Goal: Information Seeking & Learning: Learn about a topic

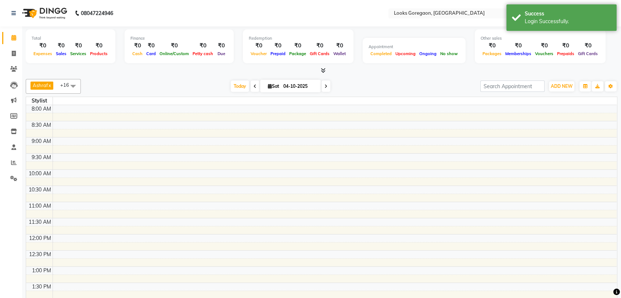
select select "en"
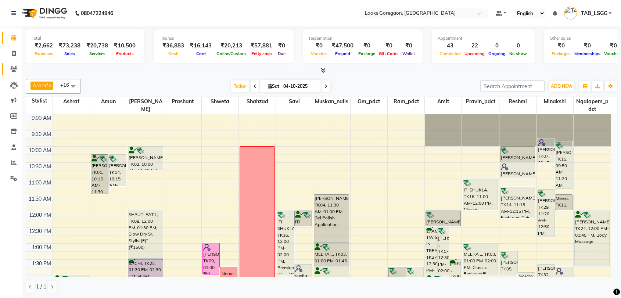
click at [18, 65] on span at bounding box center [13, 69] width 13 height 8
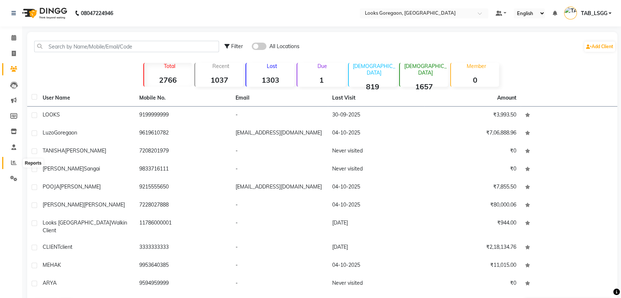
click at [10, 161] on span at bounding box center [13, 163] width 13 height 8
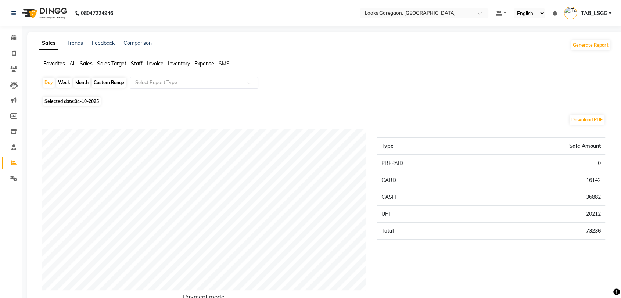
click at [134, 67] on li "Staff" at bounding box center [137, 64] width 12 height 8
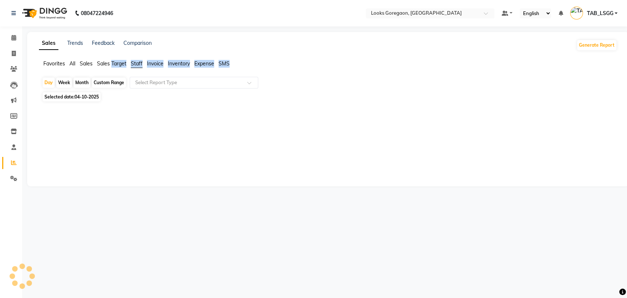
click at [139, 62] on span "Staff" at bounding box center [137, 63] width 12 height 7
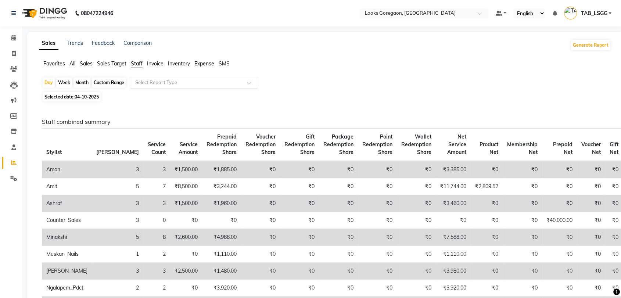
click at [173, 89] on div "Day Week Month Custom Range Select Report Type" at bounding box center [325, 83] width 566 height 13
drag, startPoint x: 173, startPoint y: 89, endPoint x: 176, endPoint y: 86, distance: 4.7
click at [176, 86] on div "Day Week Month Custom Range Select Report Type" at bounding box center [325, 83] width 566 height 13
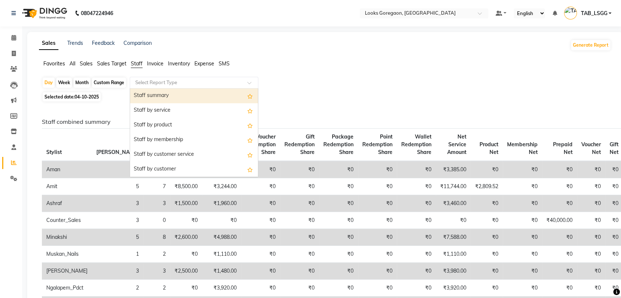
click at [176, 86] on input "text" at bounding box center [187, 82] width 106 height 7
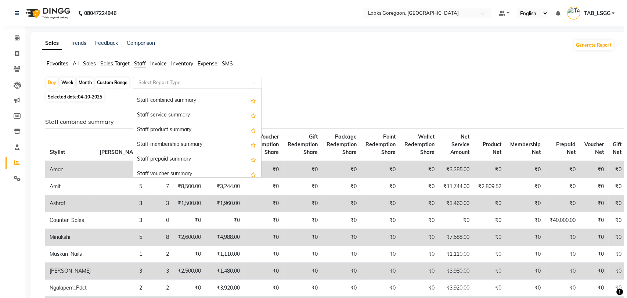
scroll to position [158, 0]
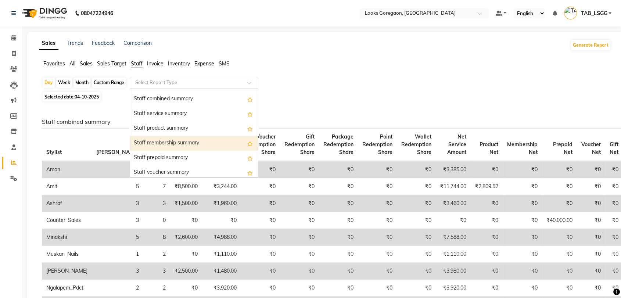
click at [182, 143] on div "Staff membership summary" at bounding box center [194, 143] width 128 height 15
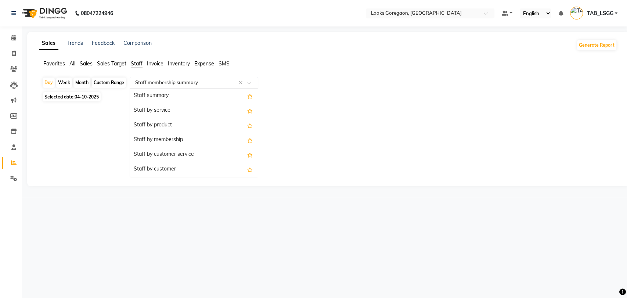
click at [206, 79] on input "text" at bounding box center [187, 82] width 106 height 7
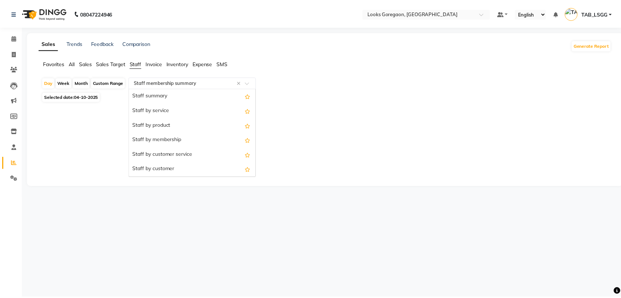
scroll to position [206, 0]
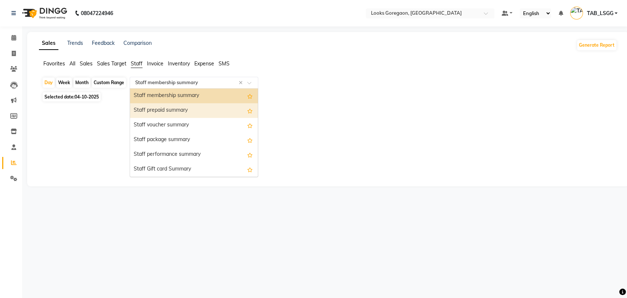
click at [191, 116] on div "Staff prepaid summary" at bounding box center [194, 110] width 128 height 15
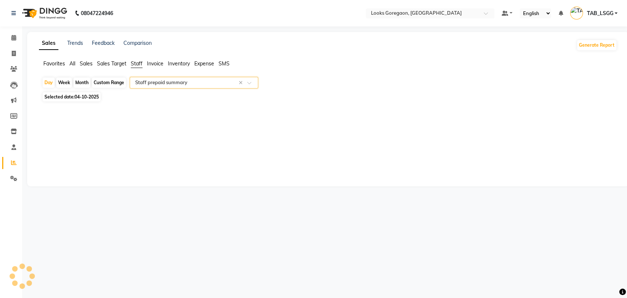
select select "full_report"
select select "csv"
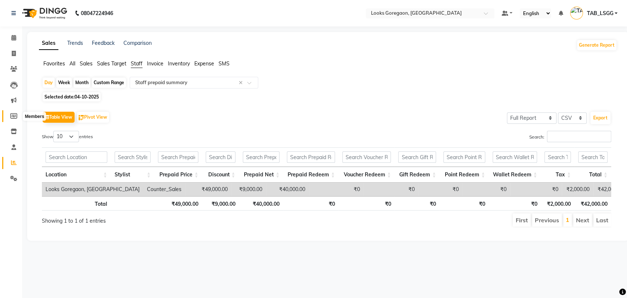
click at [12, 115] on icon at bounding box center [13, 116] width 7 height 6
select select
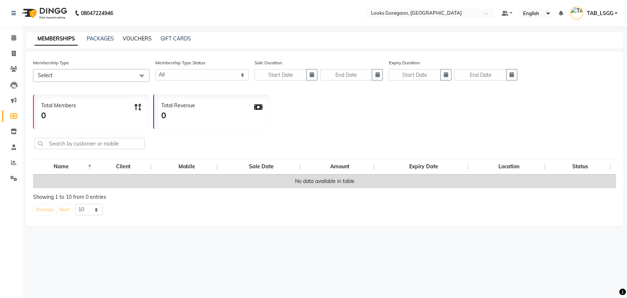
click at [125, 38] on link "VOUCHERS" at bounding box center [137, 38] width 29 height 7
select select
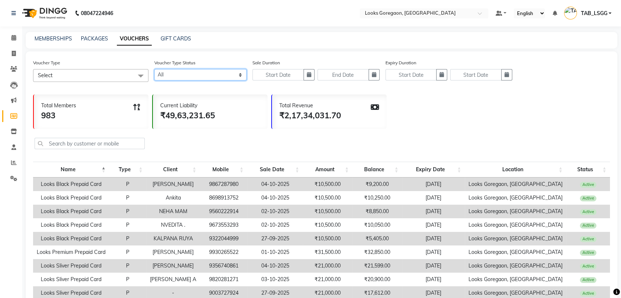
click at [183, 69] on select "Active Expired All" at bounding box center [200, 74] width 92 height 11
click at [304, 71] on button "button" at bounding box center [308, 74] width 11 height 11
select select "10"
select select "2025"
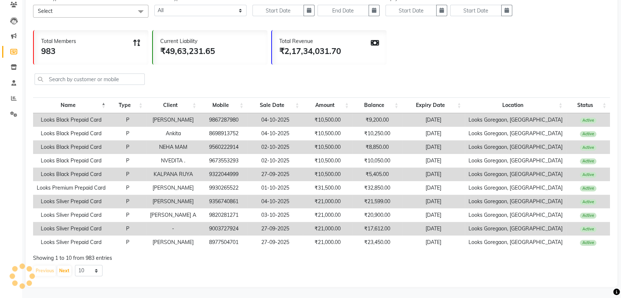
scroll to position [69, 0]
click at [79, 274] on select "10 20 50 100" at bounding box center [89, 270] width 28 height 11
select select "100"
click at [75, 266] on select "10 20 50 100" at bounding box center [89, 270] width 28 height 11
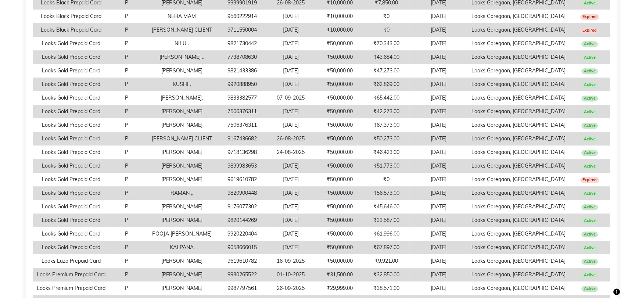
scroll to position [0, 0]
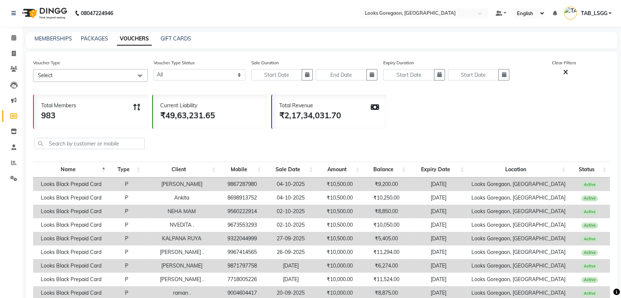
click at [618, 6] on nav "08047224946 Select Location × Looks Goregaon, Mumbai Default Panel My Panel Eng…" at bounding box center [310, 13] width 621 height 26
click at [118, 142] on input "text" at bounding box center [90, 143] width 110 height 11
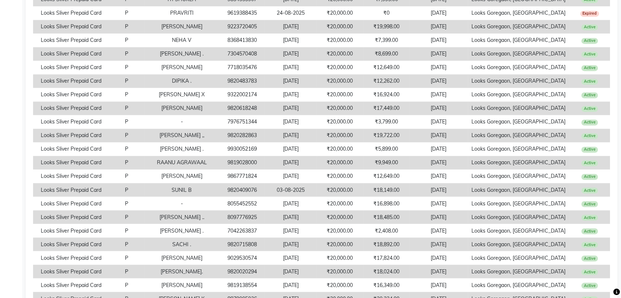
scroll to position [1294, 0]
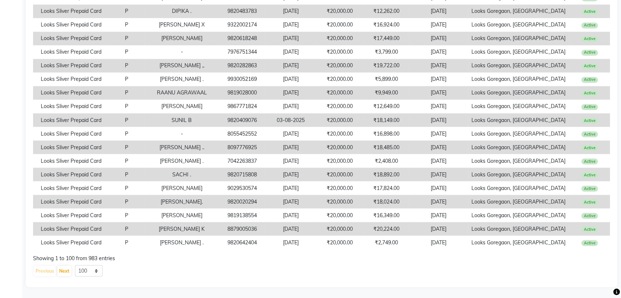
drag, startPoint x: 590, startPoint y: 251, endPoint x: 603, endPoint y: 250, distance: 13.6
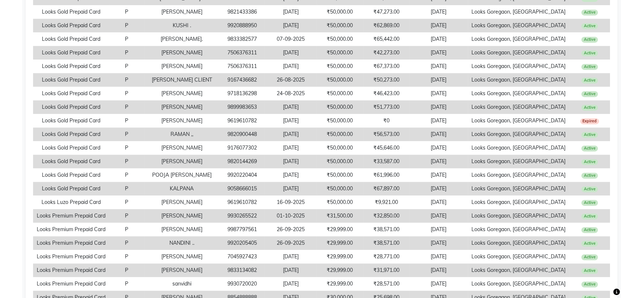
scroll to position [0, 0]
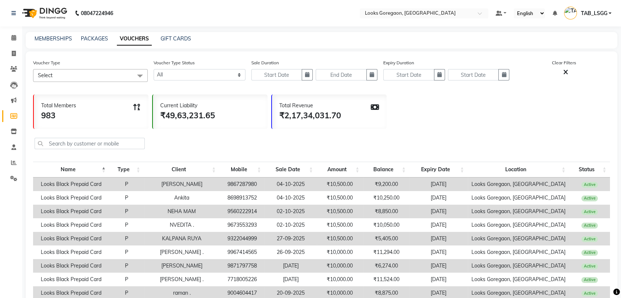
click at [602, 25] on nav "08047224946 Select Location × Looks Goregaon, Mumbai Default Panel My Panel Eng…" at bounding box center [310, 13] width 621 height 26
click at [306, 68] on div "Sale Duration" at bounding box center [314, 70] width 126 height 23
click at [306, 72] on icon "button" at bounding box center [307, 74] width 4 height 5
select select "10"
select select "2025"
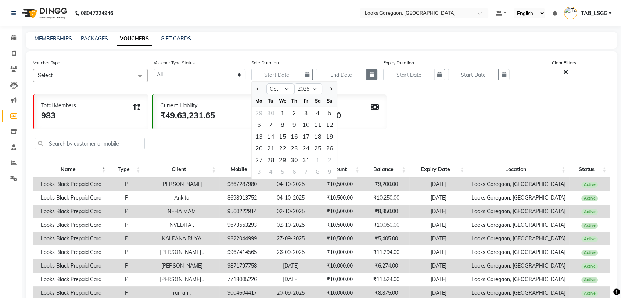
click at [373, 76] on icon "button" at bounding box center [372, 74] width 4 height 5
select select "10"
select select "2025"
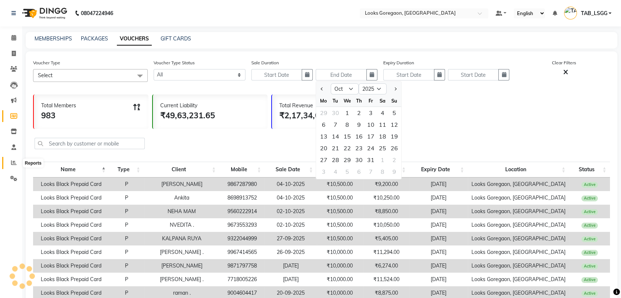
click at [10, 166] on span at bounding box center [13, 163] width 13 height 8
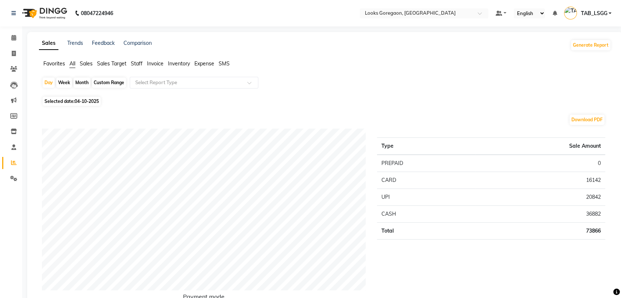
click at [203, 64] on span "Expense" at bounding box center [204, 63] width 20 height 7
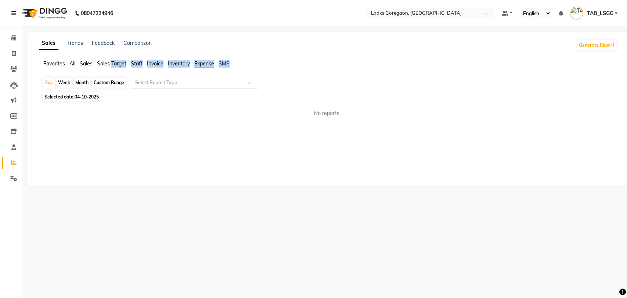
click at [203, 64] on span "Expense" at bounding box center [204, 63] width 20 height 7
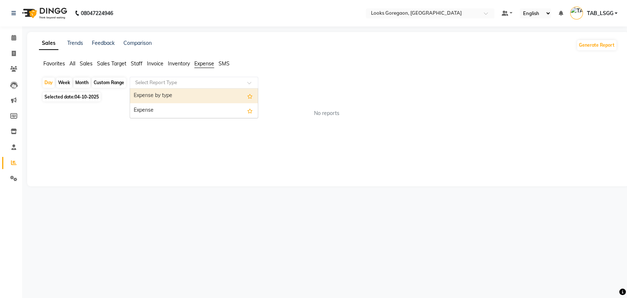
click at [151, 86] on input "text" at bounding box center [187, 82] width 106 height 7
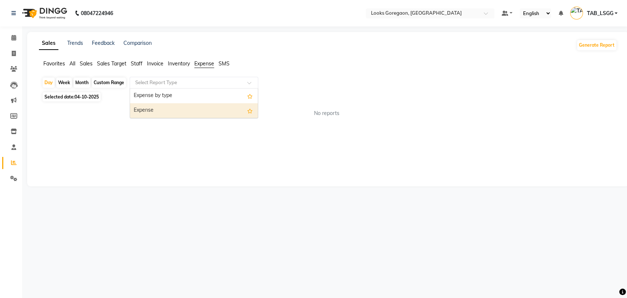
click at [152, 113] on div "Expense" at bounding box center [194, 110] width 128 height 15
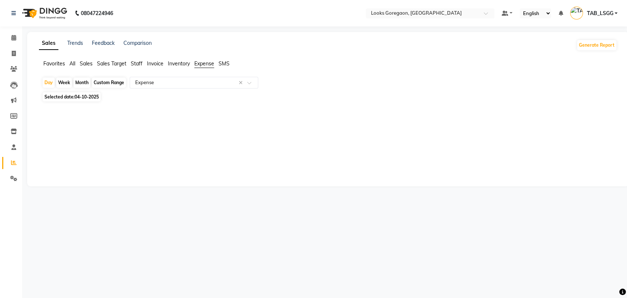
drag, startPoint x: 106, startPoint y: 81, endPoint x: 100, endPoint y: 83, distance: 6.2
click at [100, 83] on div "Custom Range" at bounding box center [109, 83] width 34 height 10
select select "10"
select select "2025"
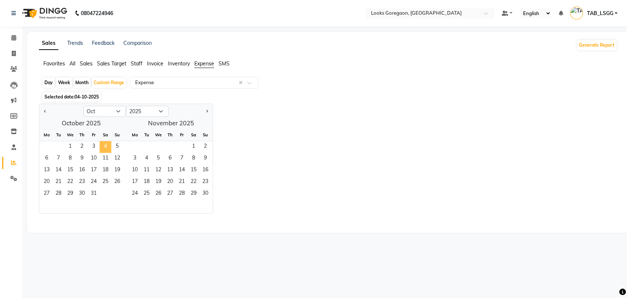
click at [106, 147] on span "4" at bounding box center [106, 147] width 12 height 12
click at [103, 151] on span "4" at bounding box center [106, 147] width 12 height 12
click at [11, 36] on icon at bounding box center [13, 38] width 5 height 6
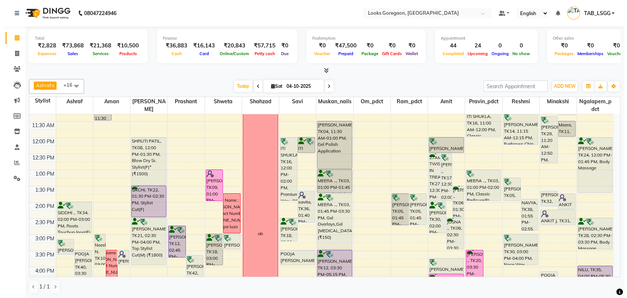
scroll to position [73, 0]
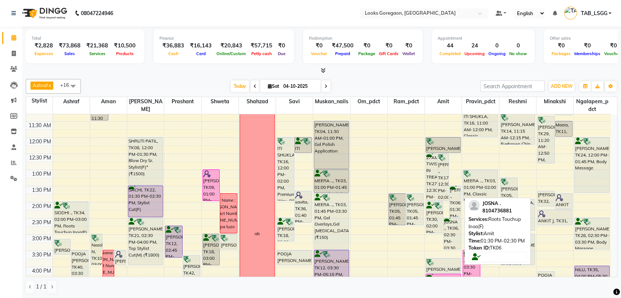
click at [455, 207] on div "JOSNA ., TK06, 01:30 PM-02:30 PM, Roots Touchup Inoa(F)" at bounding box center [454, 201] width 11 height 31
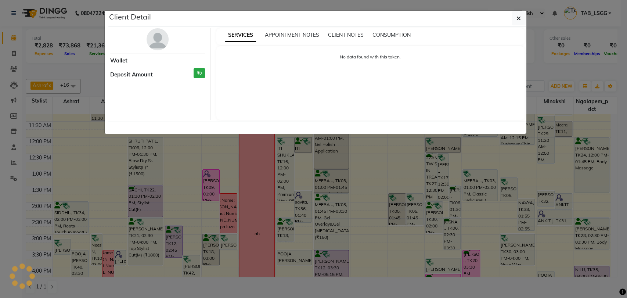
select select "3"
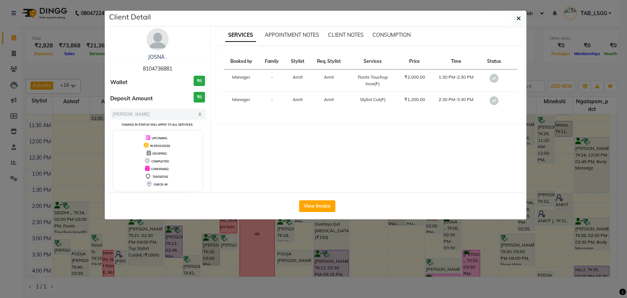
click at [167, 70] on span "8104736881" at bounding box center [157, 68] width 29 height 7
copy span "8104736881"
drag, startPoint x: 146, startPoint y: 57, endPoint x: 165, endPoint y: 58, distance: 18.4
click at [165, 58] on div "JOSNA ." at bounding box center [157, 57] width 95 height 8
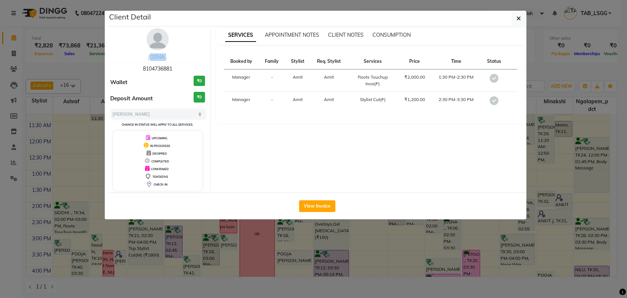
copy link "JOSNA"
click at [326, 204] on button "View Invoice" at bounding box center [317, 206] width 36 height 12
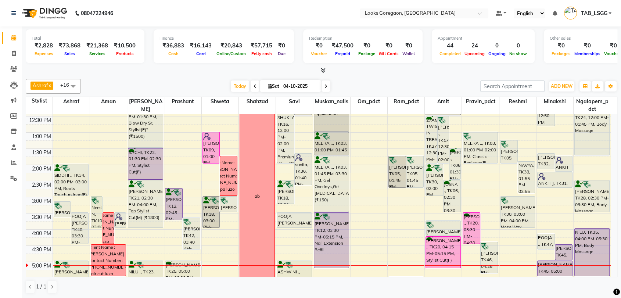
scroll to position [112, 0]
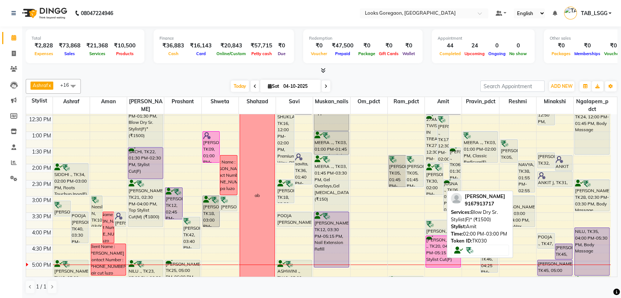
click at [429, 174] on div "NIDHI AGARWAL, TK30, 02:00 PM-03:00 PM, Blow Dry Sr. Stylist(F)* (₹1500)" at bounding box center [434, 178] width 17 height 31
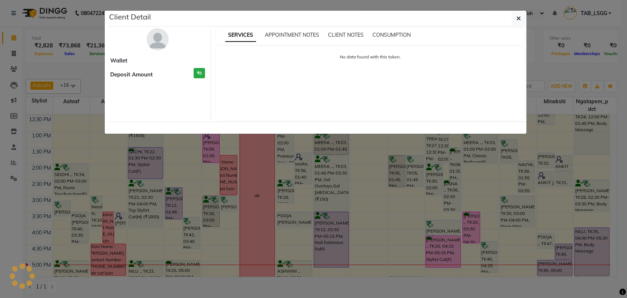
select select "3"
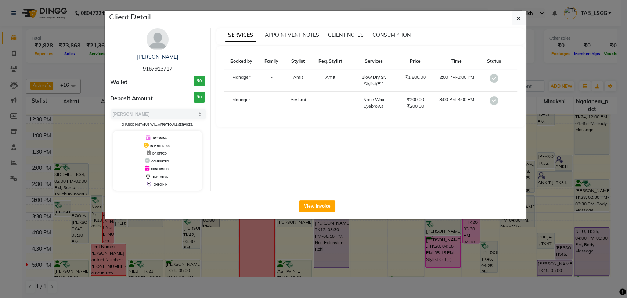
click at [154, 71] on span "9167913717" at bounding box center [157, 68] width 29 height 7
copy span "9167913717"
click at [517, 22] on span "button" at bounding box center [519, 18] width 4 height 7
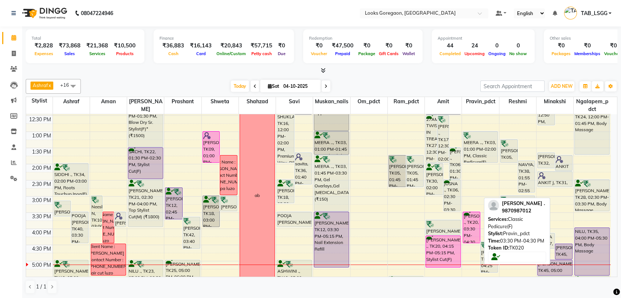
click at [467, 227] on div "Gargi ., TK20, 03:30 PM-04:30 PM, Classic Pedicure(F)" at bounding box center [471, 227] width 17 height 31
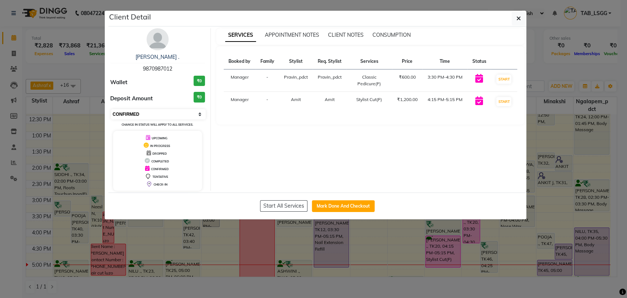
click at [153, 116] on select "Select IN SERVICE CONFIRMED TENTATIVE CHECK IN MARK DONE DROPPED UPCOMING" at bounding box center [158, 114] width 95 height 10
select select "8"
click at [111, 109] on select "Select IN SERVICE CONFIRMED TENTATIVE CHECK IN MARK DONE DROPPED UPCOMING" at bounding box center [158, 114] width 95 height 10
click at [157, 68] on span "9870987012" at bounding box center [157, 68] width 29 height 7
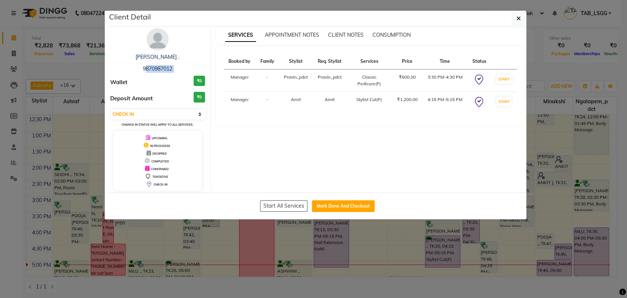
click at [157, 68] on span "9870987012" at bounding box center [157, 68] width 29 height 7
copy span "9870987012"
drag, startPoint x: 143, startPoint y: 57, endPoint x: 162, endPoint y: 58, distance: 18.8
click at [162, 58] on div "Gargi ." at bounding box center [157, 57] width 95 height 8
copy link "Gargi"
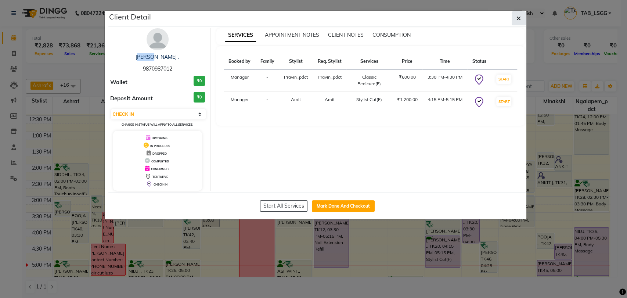
click at [512, 21] on button "button" at bounding box center [519, 18] width 14 height 14
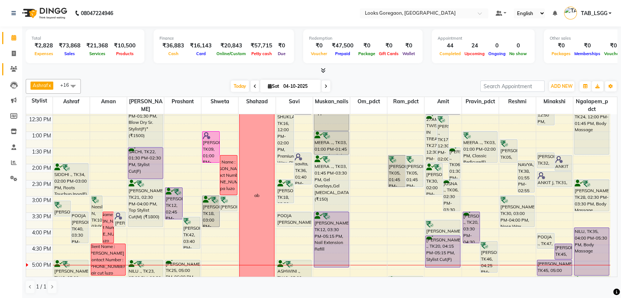
click at [6, 69] on link "Clients" at bounding box center [11, 69] width 18 height 12
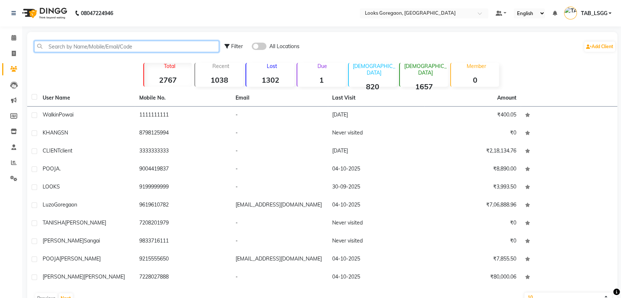
click at [97, 51] on input "text" at bounding box center [126, 46] width 185 height 11
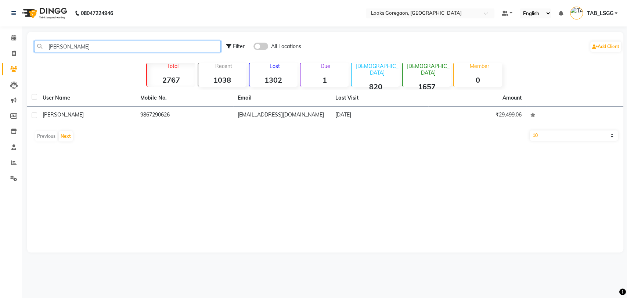
type input "[PERSON_NAME]"
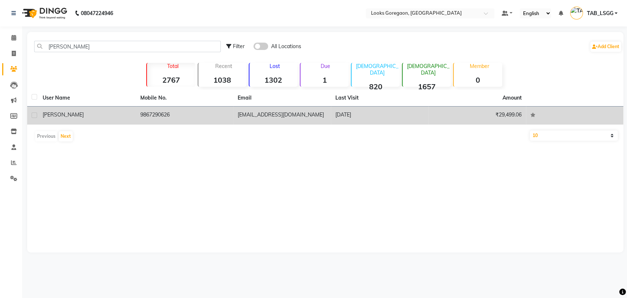
click at [103, 113] on div "[PERSON_NAME]" at bounding box center [87, 115] width 89 height 8
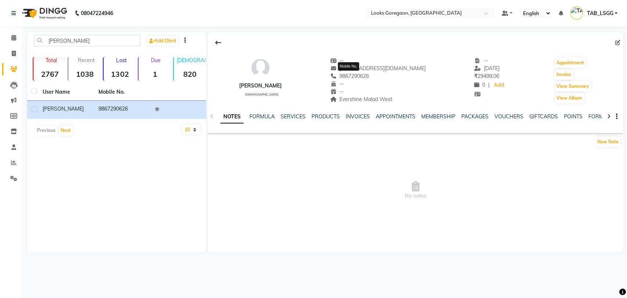
click at [364, 76] on span "9867290626" at bounding box center [349, 76] width 39 height 7
copy span "9867290626"
click at [9, 39] on span at bounding box center [13, 38] width 13 height 8
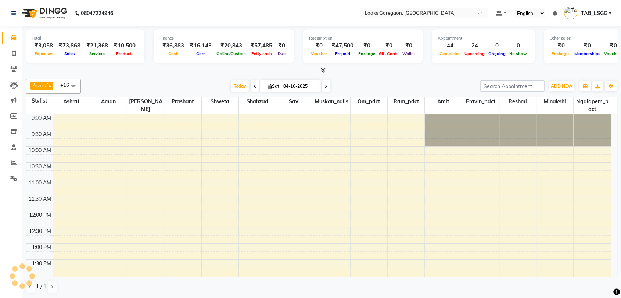
scroll to position [209, 0]
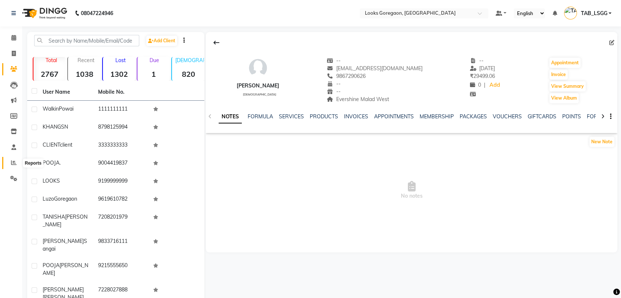
click at [15, 163] on icon at bounding box center [14, 163] width 6 height 6
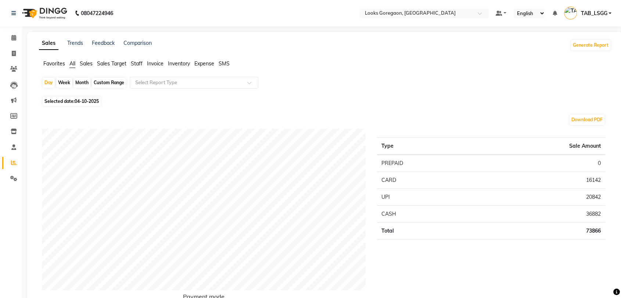
click at [105, 82] on div "Custom Range" at bounding box center [109, 83] width 34 height 10
select select "10"
select select "2025"
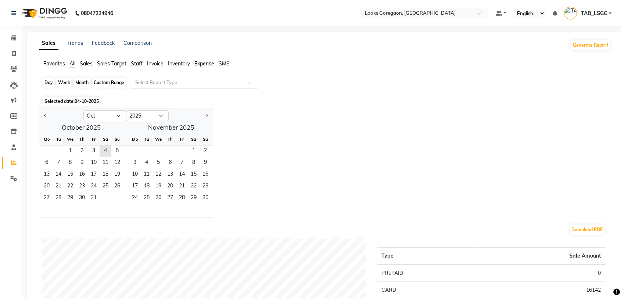
click at [100, 80] on div "Custom Range" at bounding box center [109, 83] width 34 height 10
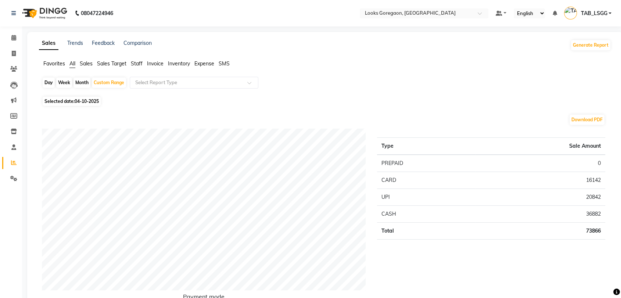
click at [84, 101] on span "04-10-2025" at bounding box center [87, 101] width 24 height 6
select select "10"
select select "2025"
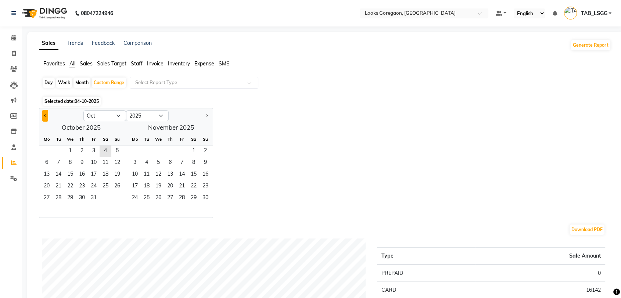
click at [46, 115] on span "Previous month" at bounding box center [45, 115] width 3 height 3
select select "9"
click at [46, 149] on span "1" at bounding box center [47, 151] width 12 height 12
click at [65, 79] on div "Week" at bounding box center [64, 83] width 16 height 10
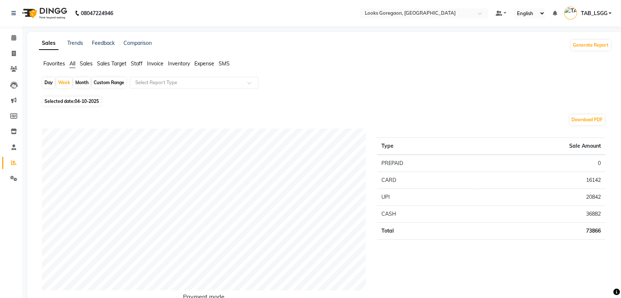
click at [100, 80] on div "Custom Range" at bounding box center [109, 83] width 34 height 10
select select "9"
select select "2025"
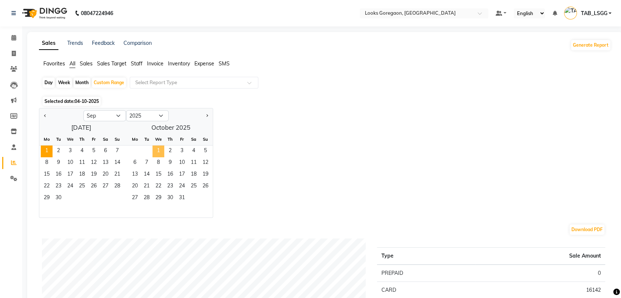
click at [155, 151] on span "1" at bounding box center [158, 151] width 12 height 12
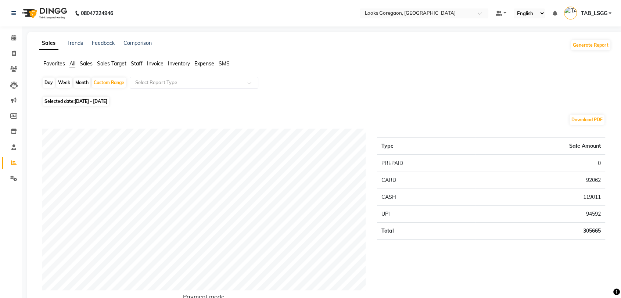
click at [107, 101] on span "[DATE] - [DATE]" at bounding box center [91, 101] width 33 height 6
select select "9"
select select "2025"
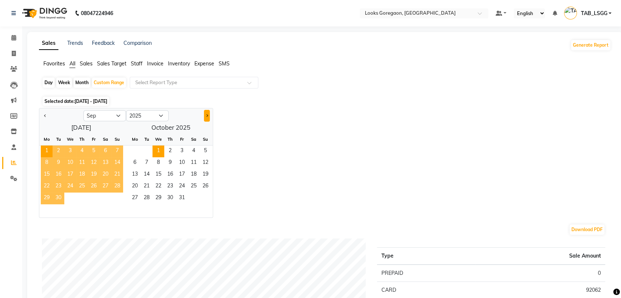
click at [206, 115] on span "Next month" at bounding box center [206, 115] width 3 height 3
select select "10"
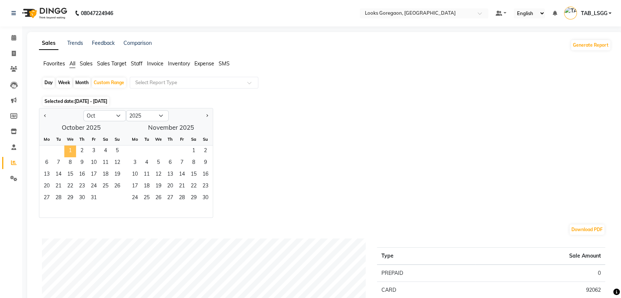
click at [69, 148] on span "1" at bounding box center [70, 151] width 12 height 12
click at [100, 151] on span "4" at bounding box center [106, 151] width 12 height 12
drag, startPoint x: 71, startPoint y: 150, endPoint x: 111, endPoint y: 154, distance: 40.5
click at [111, 154] on div "1 2 3 4 5" at bounding box center [81, 151] width 84 height 12
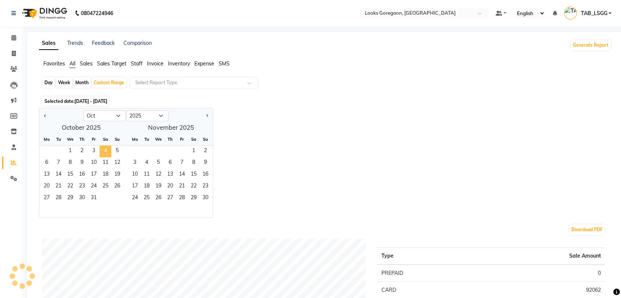
click at [111, 154] on span "4" at bounding box center [106, 151] width 12 height 12
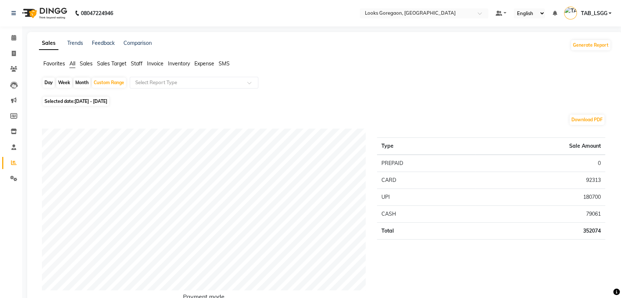
click at [137, 65] on span "Staff" at bounding box center [137, 63] width 12 height 7
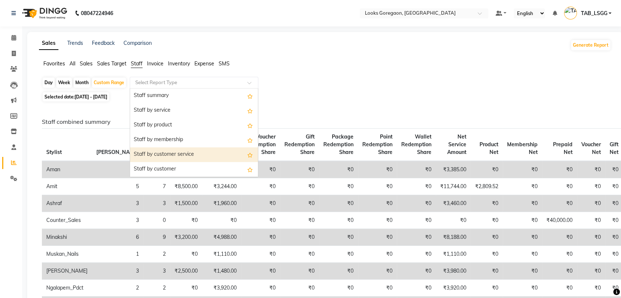
drag, startPoint x: 159, startPoint y: 80, endPoint x: 152, endPoint y: 157, distance: 77.8
click at [152, 89] on ng-select "Select Report Type Staff summary Staff by service Staff by product Staff by mem…" at bounding box center [194, 83] width 129 height 12
click at [152, 157] on div "Staff by customer service" at bounding box center [194, 154] width 128 height 15
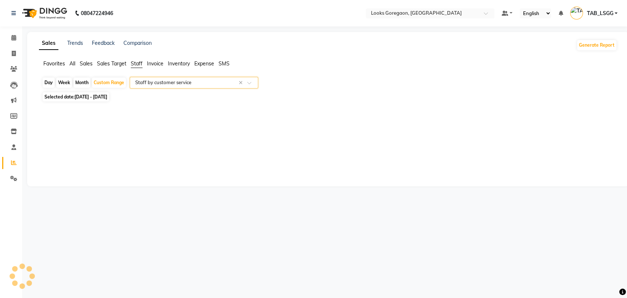
select select "full_report"
select select "csv"
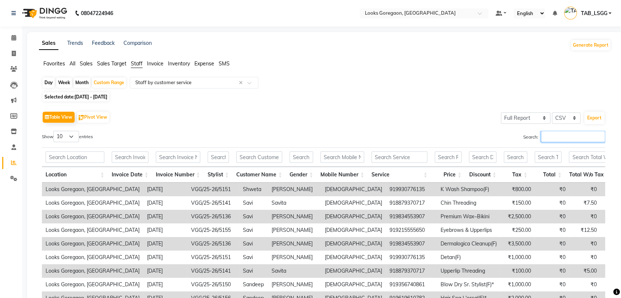
click at [580, 132] on input "Search:" at bounding box center [573, 136] width 64 height 11
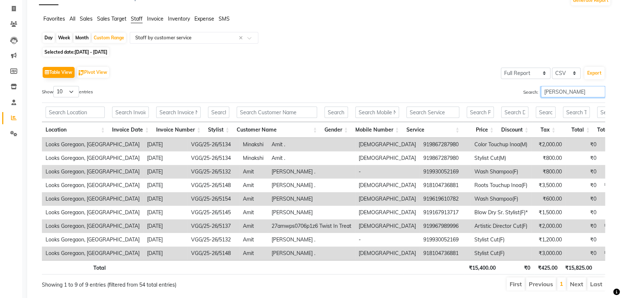
scroll to position [75, 0]
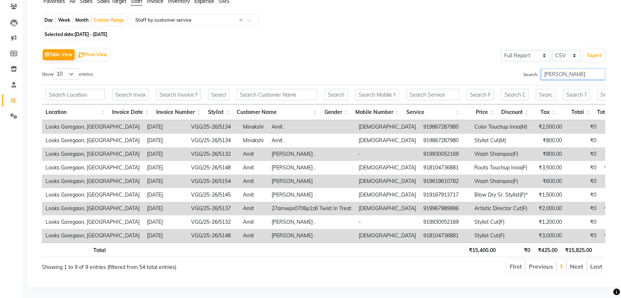
type input "[PERSON_NAME]"
click at [575, 260] on li "Next" at bounding box center [576, 266] width 19 height 13
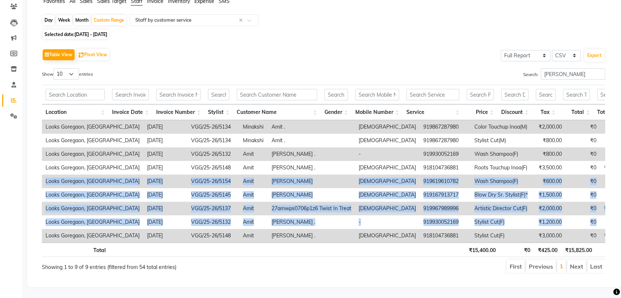
drag, startPoint x: 560, startPoint y: 152, endPoint x: 524, endPoint y: 189, distance: 51.7
click at [524, 189] on tbody "Looks Goregaon, [GEOGRAPHIC_DATA] [DATE] VGG/25-26/5134 Minakshi Amit . [DEMOGR…" at bounding box center [466, 181] width 849 height 122
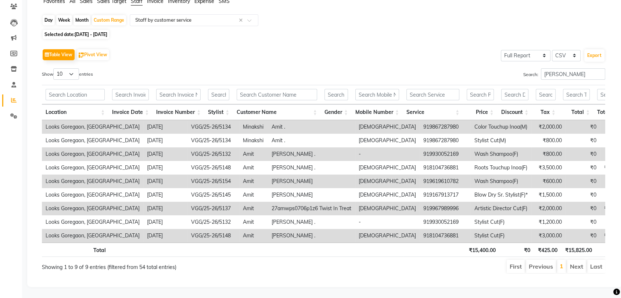
click at [281, 248] on th at bounding box center [277, 249] width 89 height 14
click at [98, 32] on span "[DATE] - [DATE]" at bounding box center [91, 35] width 33 height 6
select select "10"
select select "2025"
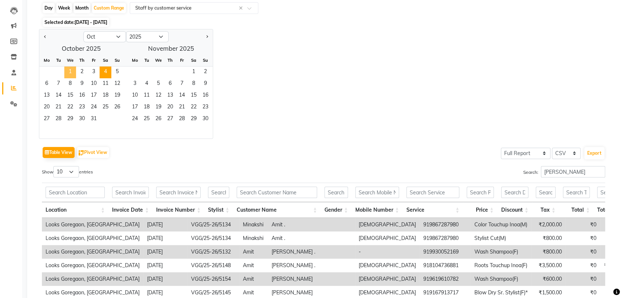
click at [75, 72] on span "1" at bounding box center [70, 72] width 12 height 12
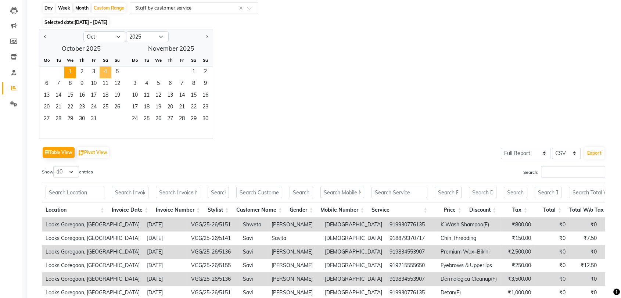
click at [105, 72] on span "4" at bounding box center [106, 72] width 12 height 12
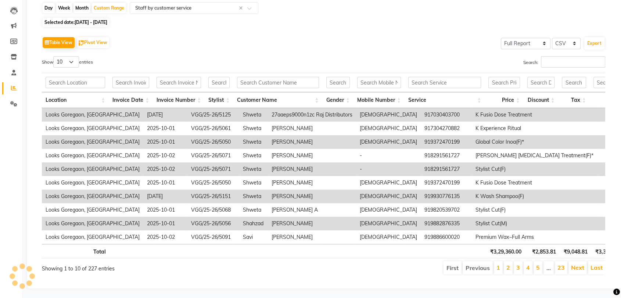
scroll to position [0, 0]
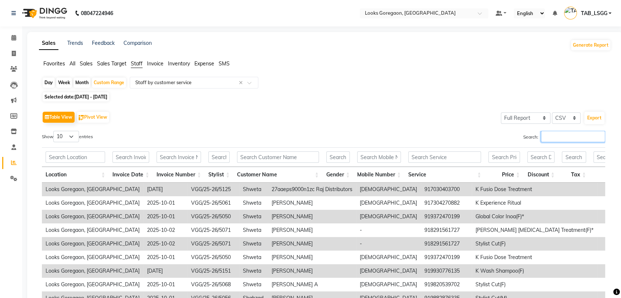
click at [589, 136] on input "Search:" at bounding box center [573, 136] width 64 height 11
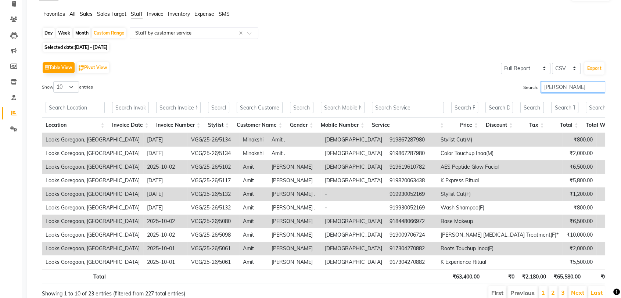
scroll to position [88, 0]
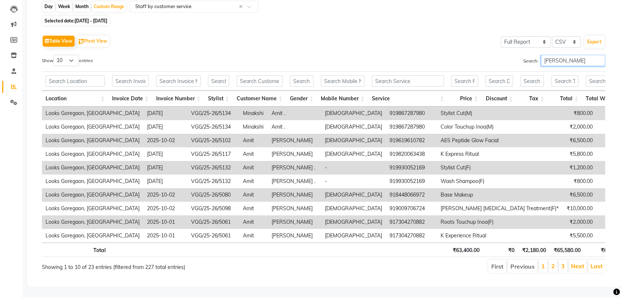
type input "[PERSON_NAME]"
click at [601, 36] on button "Export" at bounding box center [594, 42] width 20 height 12
